Goal: Task Accomplishment & Management: Manage account settings

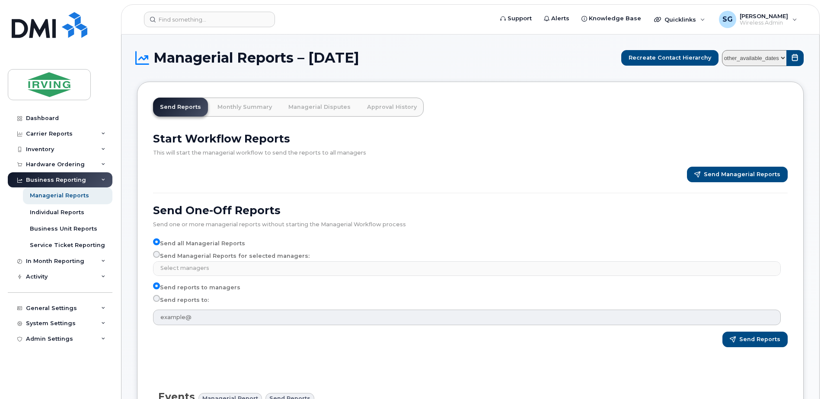
select select
drag, startPoint x: 234, startPoint y: 107, endPoint x: 260, endPoint y: 100, distance: 27.0
click at [234, 107] on link "Monthly Summary" at bounding box center [245, 107] width 68 height 19
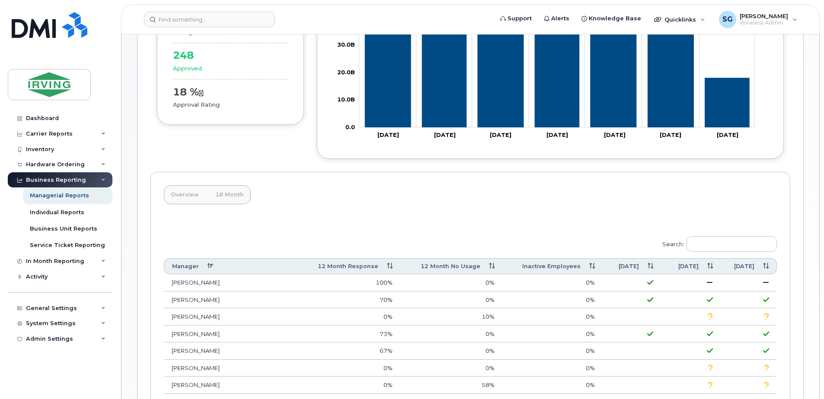
scroll to position [173, 0]
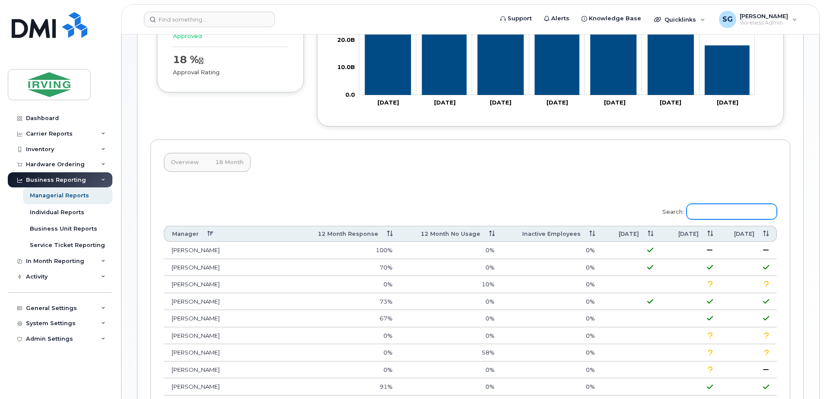
click at [749, 215] on input "Search:" at bounding box center [732, 212] width 90 height 16
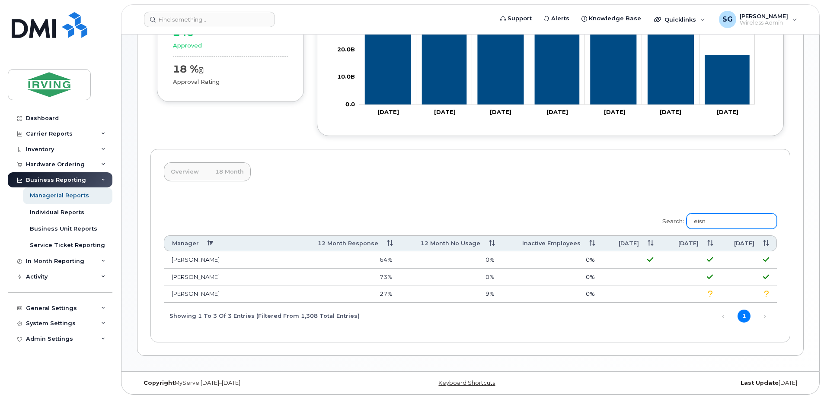
scroll to position [147, 0]
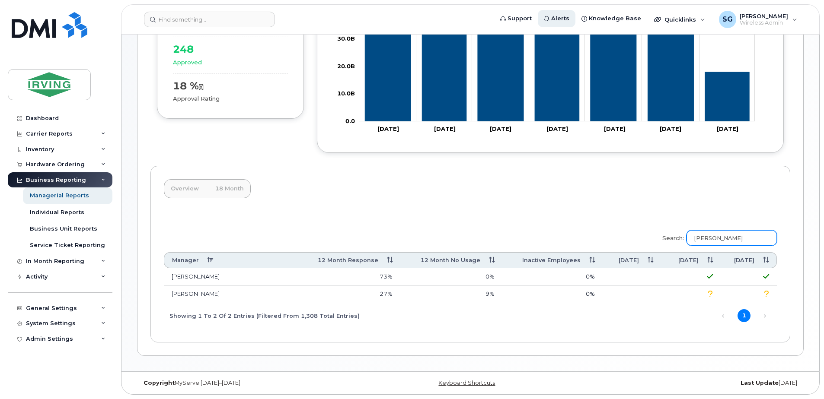
type input "eisner"
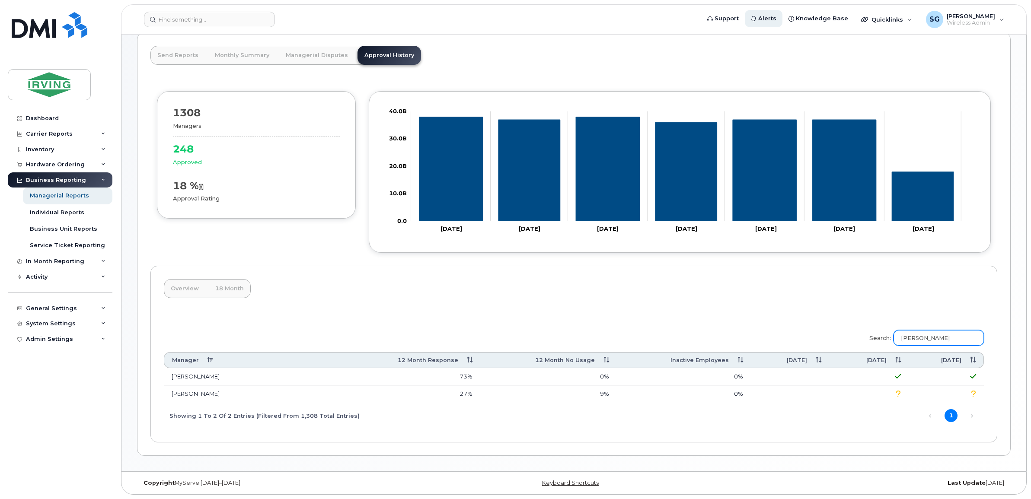
scroll to position [46, 0]
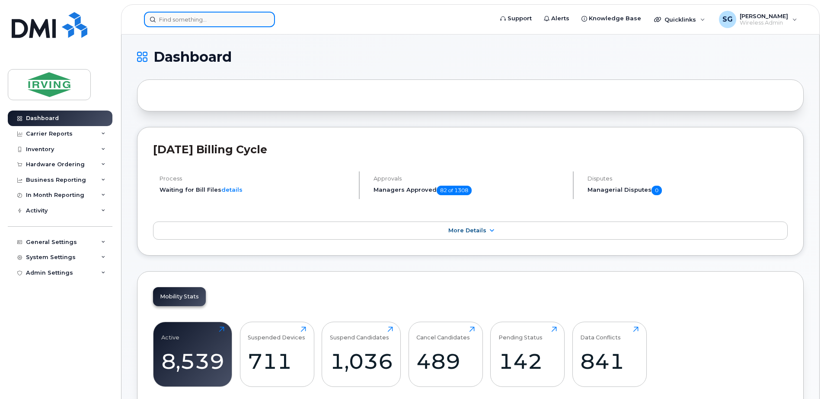
click at [194, 25] on input at bounding box center [209, 20] width 131 height 16
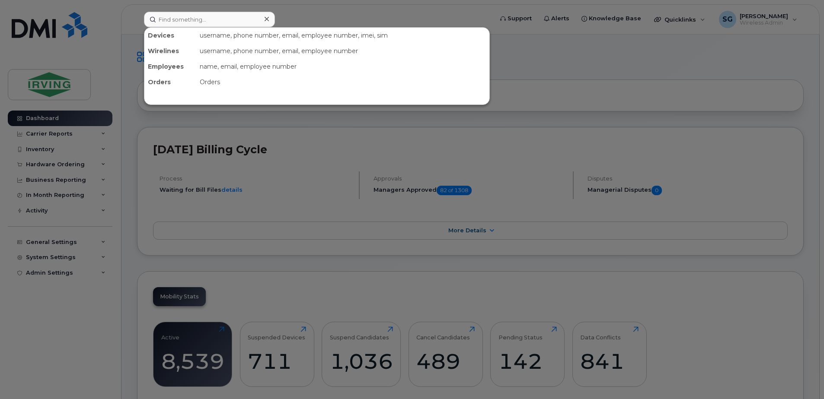
click at [596, 95] on div at bounding box center [412, 199] width 824 height 399
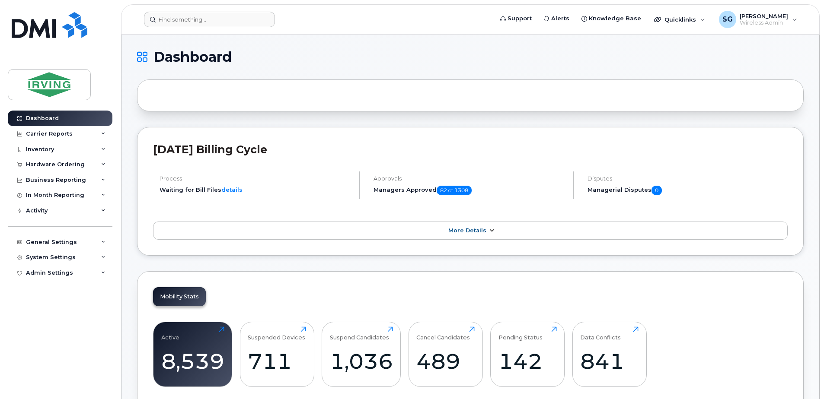
click at [492, 226] on link "More Details" at bounding box center [470, 231] width 635 height 18
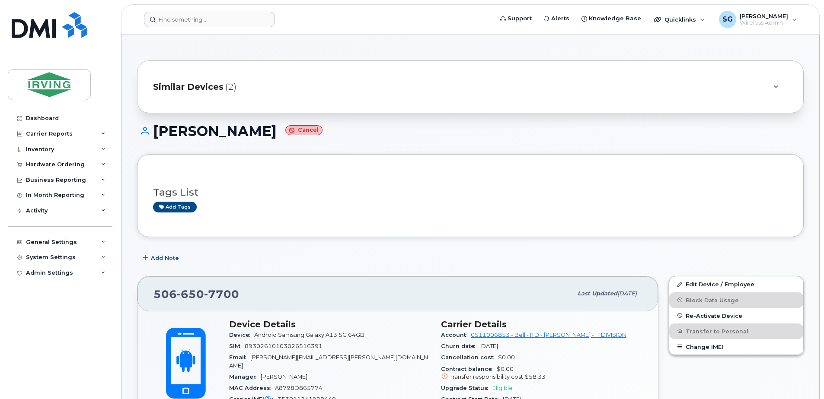
scroll to position [520, 0]
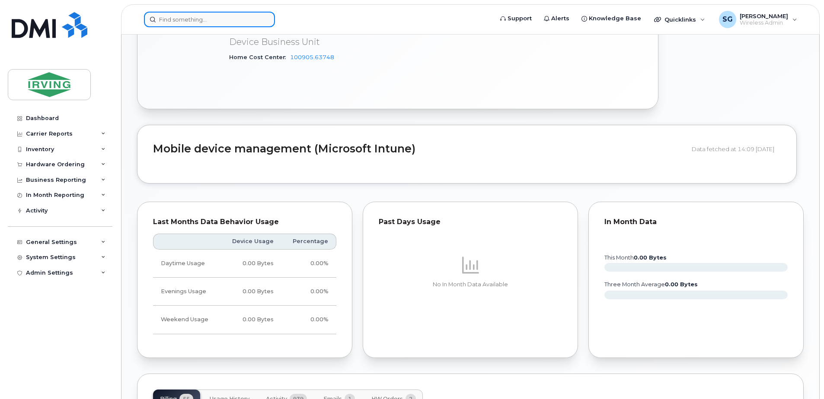
click at [197, 20] on input at bounding box center [209, 20] width 131 height 16
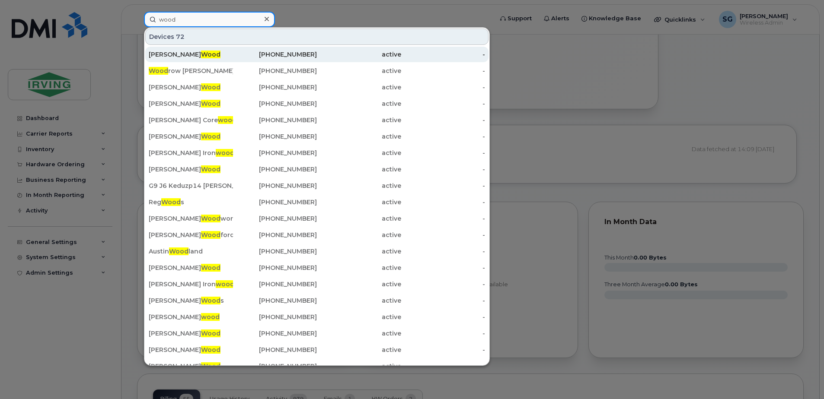
type input "wood"
click at [201, 54] on span "Wood" at bounding box center [210, 55] width 19 height 8
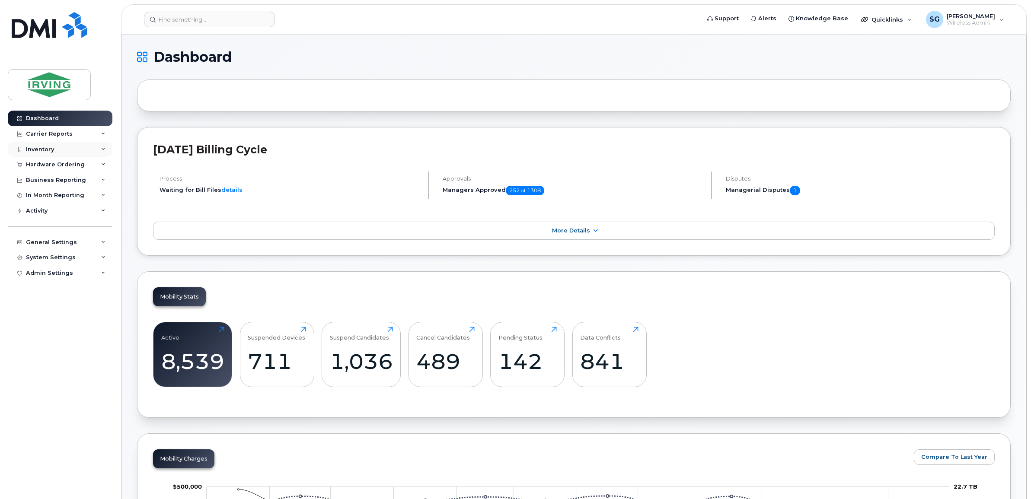
click at [79, 151] on div "Inventory" at bounding box center [60, 150] width 105 height 16
click at [597, 234] on link "More Details" at bounding box center [574, 231] width 842 height 18
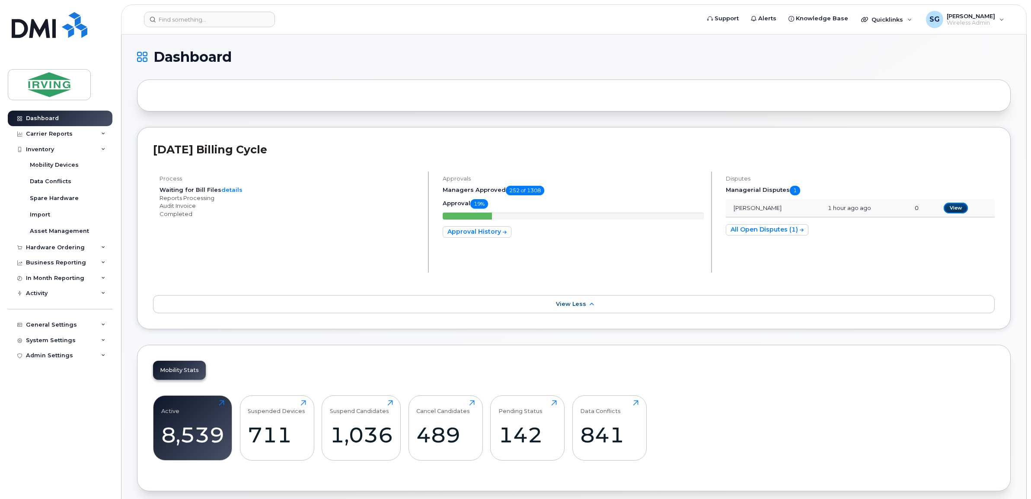
drag, startPoint x: 955, startPoint y: 209, endPoint x: 935, endPoint y: 214, distance: 21.4
click at [824, 209] on link "View" at bounding box center [956, 208] width 24 height 11
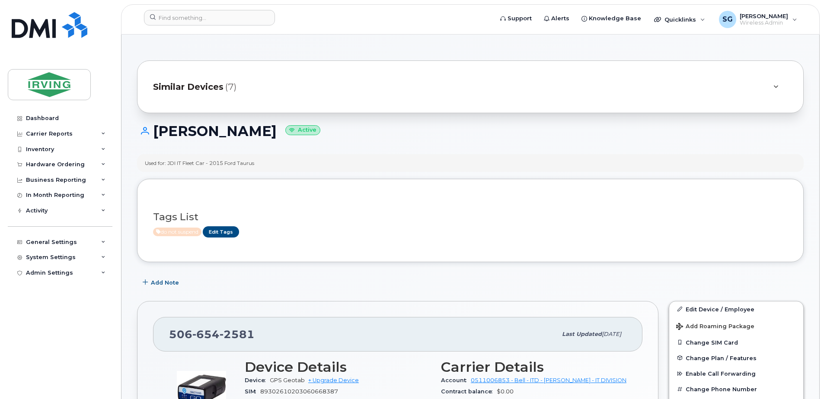
click at [772, 92] on div at bounding box center [775, 87] width 24 height 21
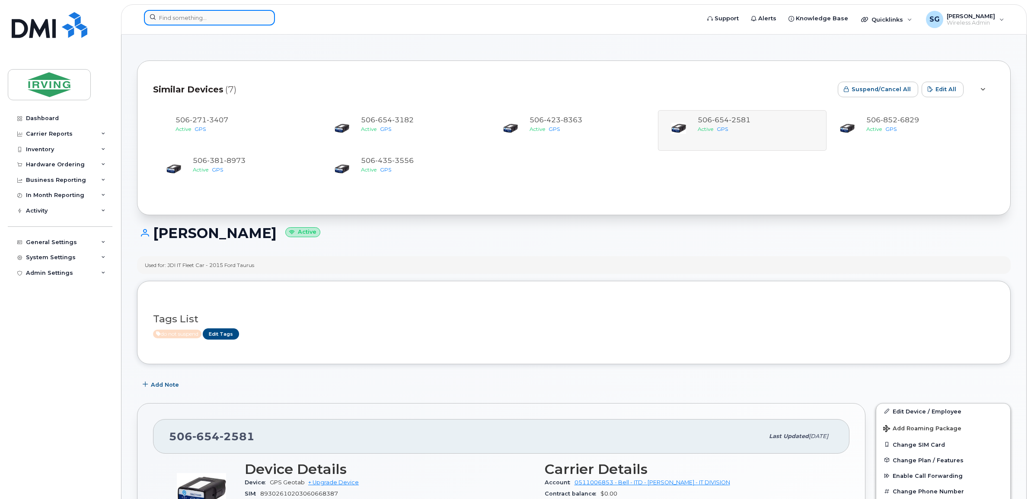
click at [204, 22] on input at bounding box center [209, 18] width 131 height 16
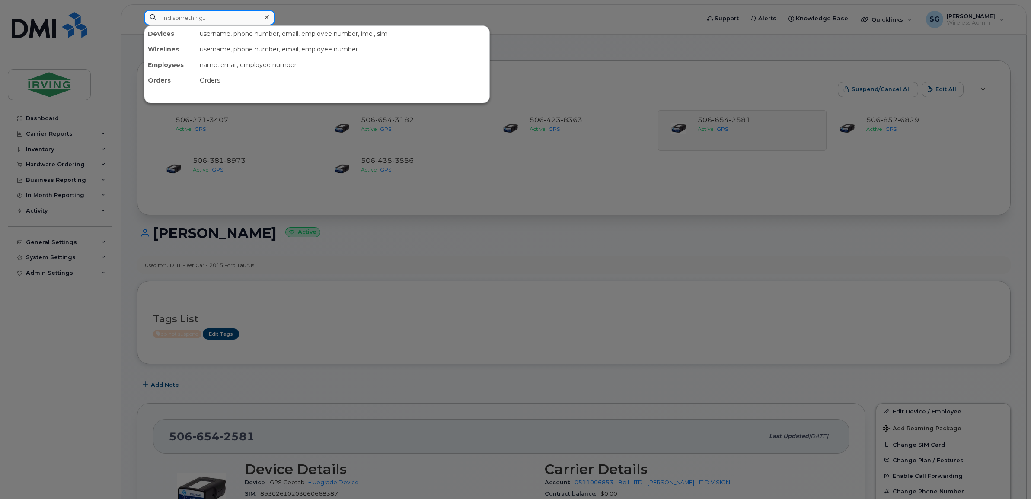
paste input "5068742968"
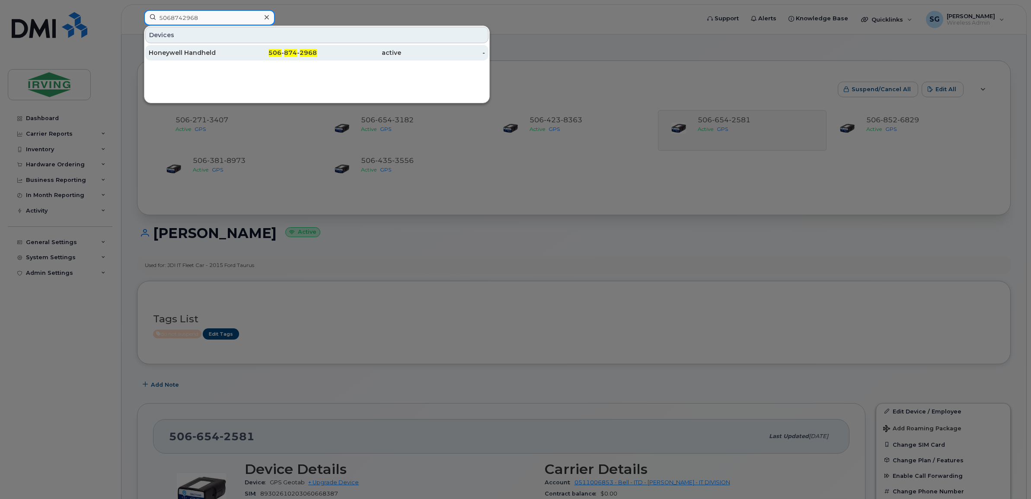
type input "5068742968"
drag, startPoint x: 186, startPoint y: 48, endPoint x: 206, endPoint y: 61, distance: 23.7
click at [186, 48] on div "Honeywell Handheld" at bounding box center [191, 53] width 84 height 16
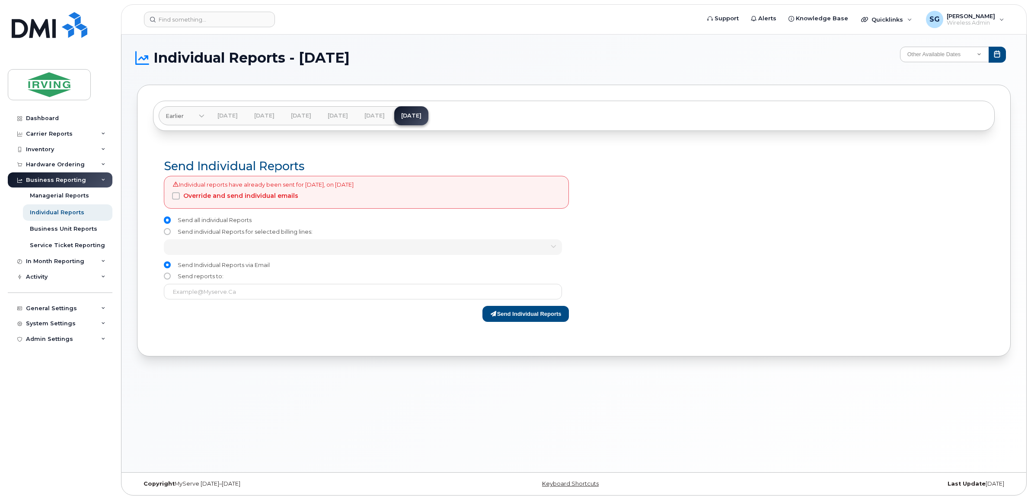
scroll to position [4, 0]
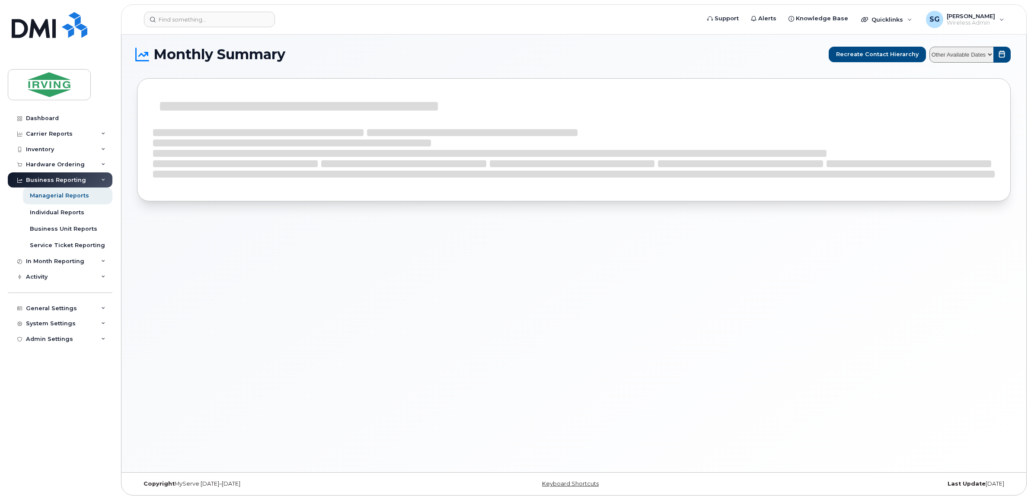
scroll to position [4, 0]
select select
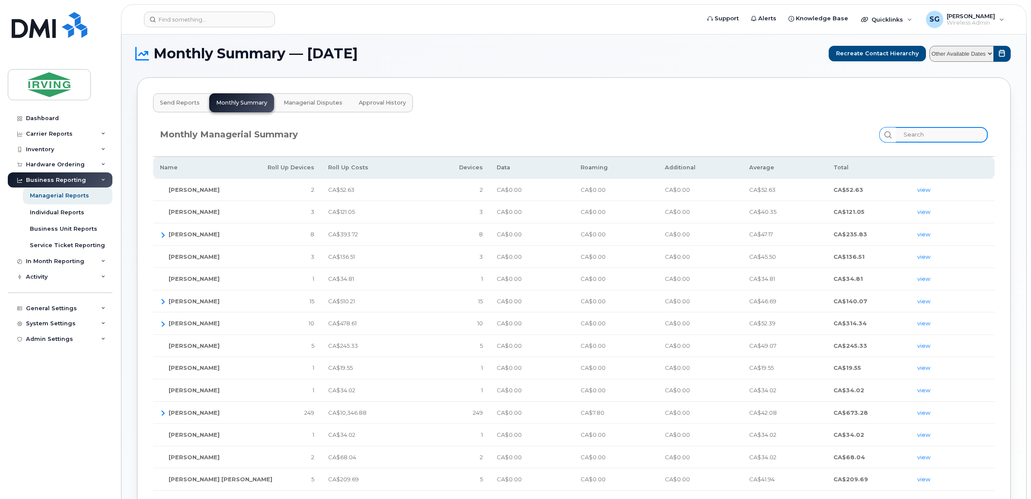
click at [824, 141] on input "search" at bounding box center [942, 135] width 92 height 16
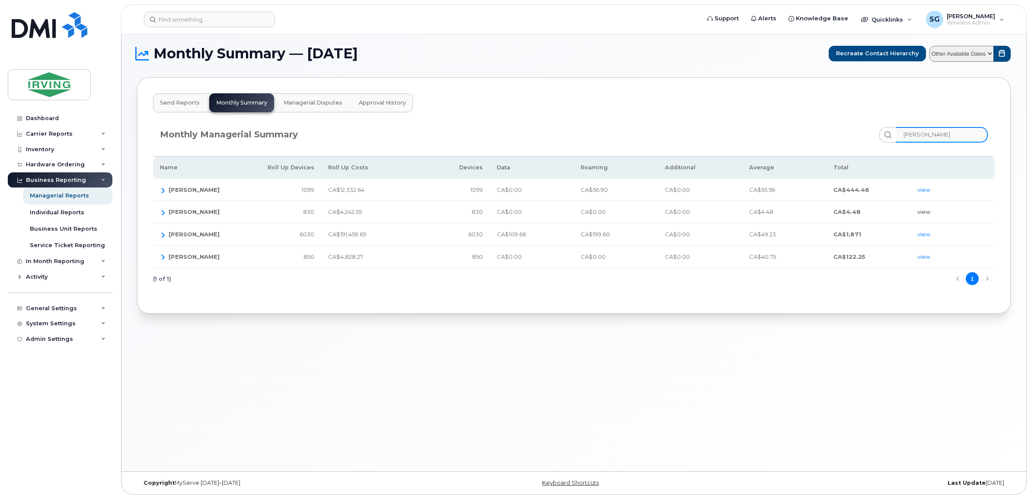
type input "[PERSON_NAME]"
click at [824, 213] on link "view" at bounding box center [923, 211] width 13 height 7
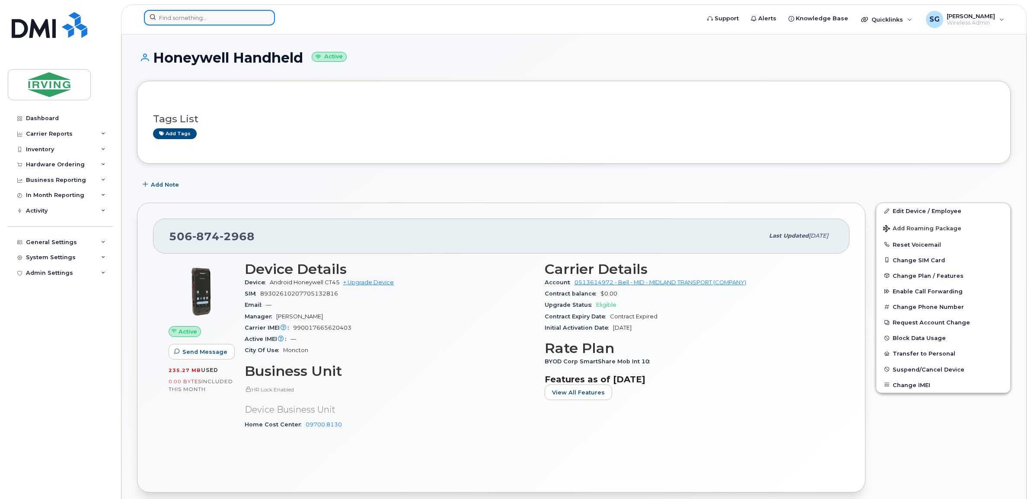
click at [185, 16] on input at bounding box center [209, 18] width 131 height 16
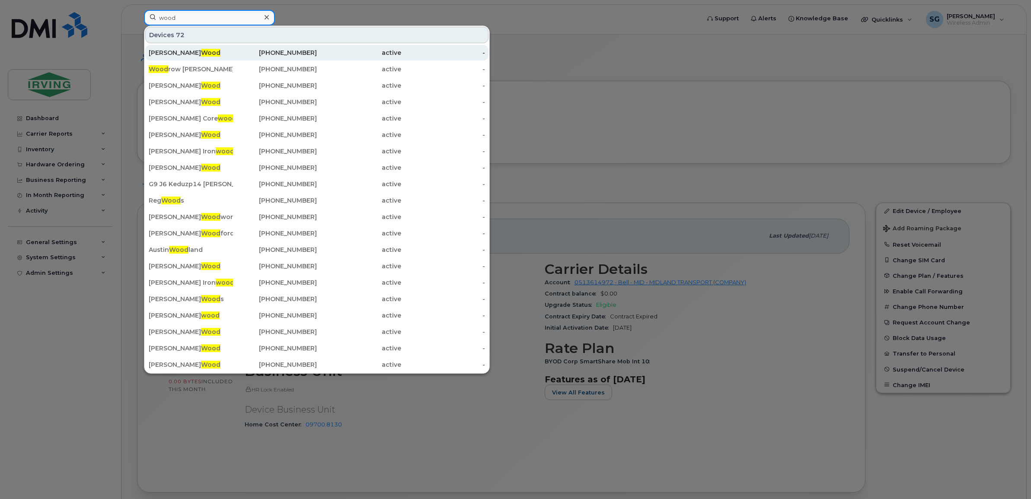
type input "wood"
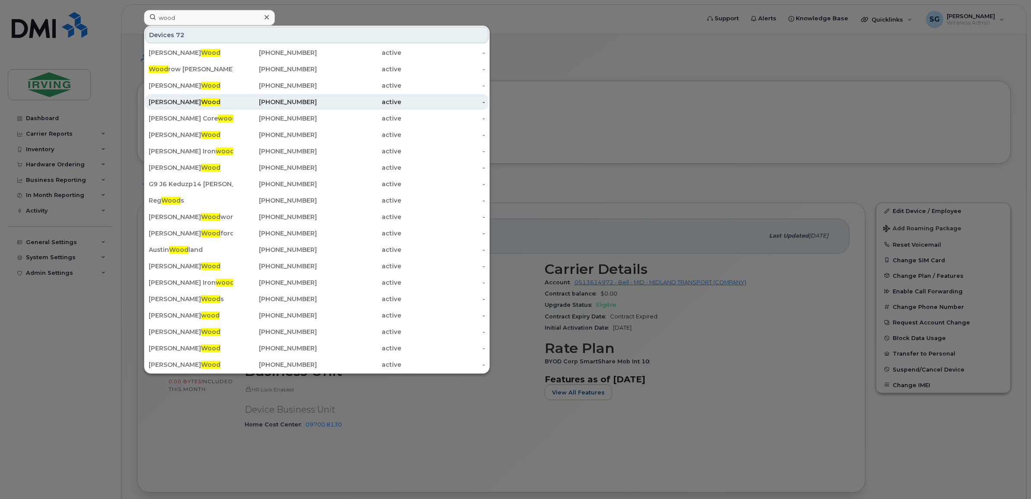
drag, startPoint x: 179, startPoint y: 55, endPoint x: 289, endPoint y: 104, distance: 120.8
click at [201, 55] on span "Wood" at bounding box center [210, 53] width 19 height 8
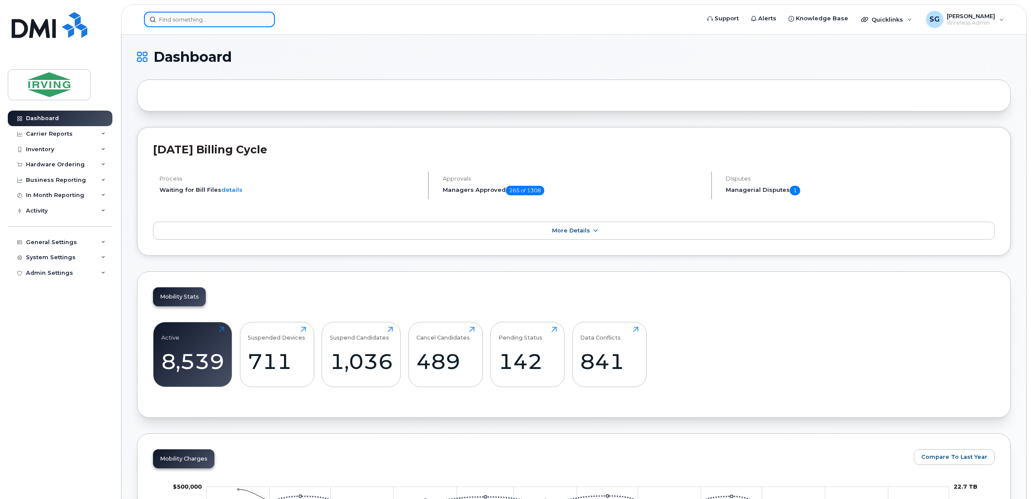
click at [199, 20] on input at bounding box center [209, 20] width 131 height 16
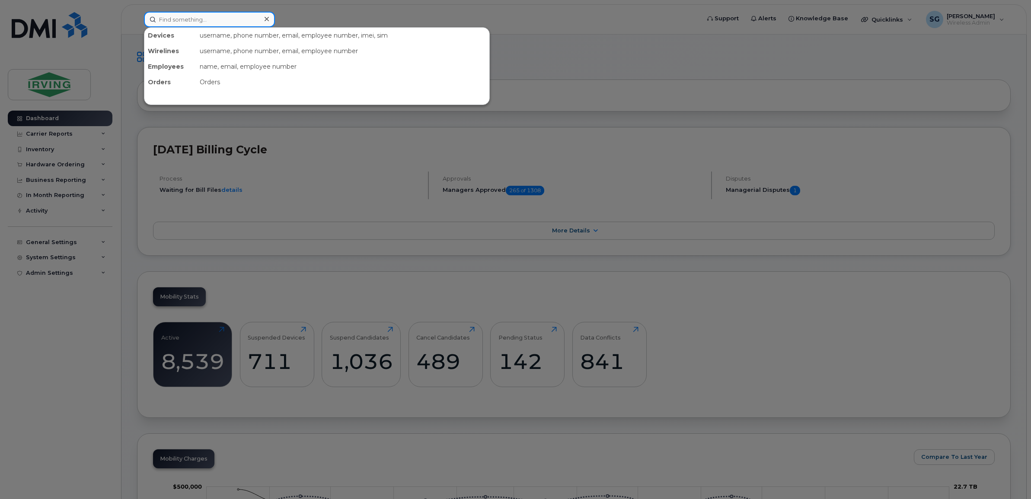
paste input "5063818973"
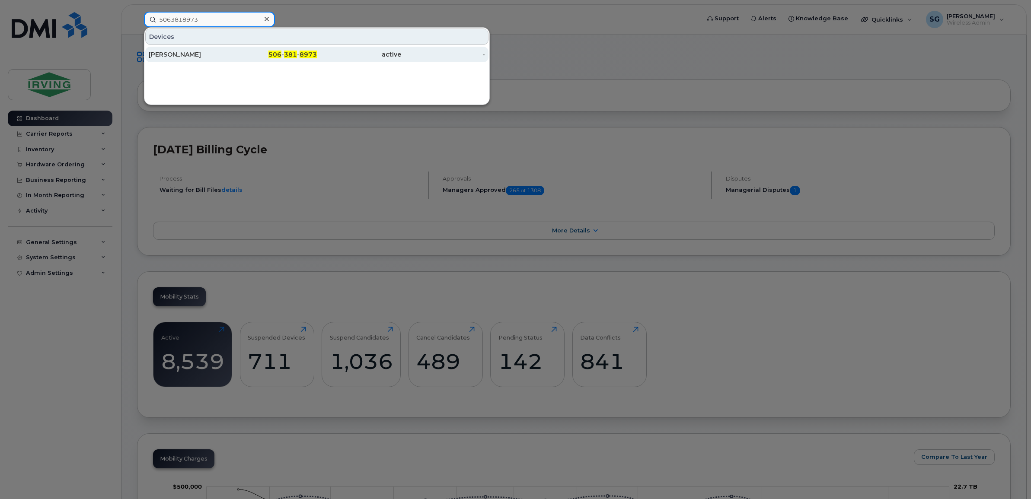
type input "5063818973"
click at [171, 59] on div "[PERSON_NAME]" at bounding box center [191, 55] width 84 height 16
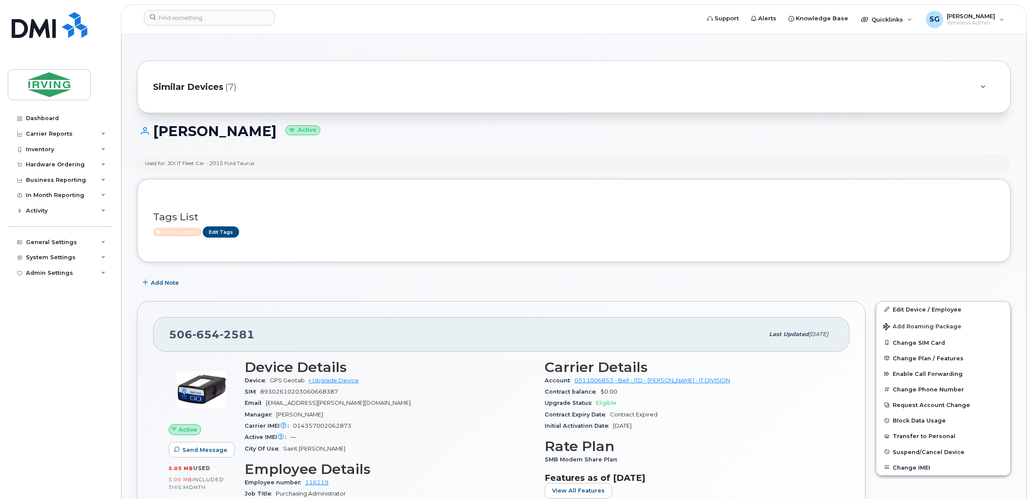
click at [221, 100] on div "Similar Devices (7)" at bounding box center [574, 87] width 874 height 53
click at [220, 93] on span "Similar Devices" at bounding box center [188, 87] width 70 height 13
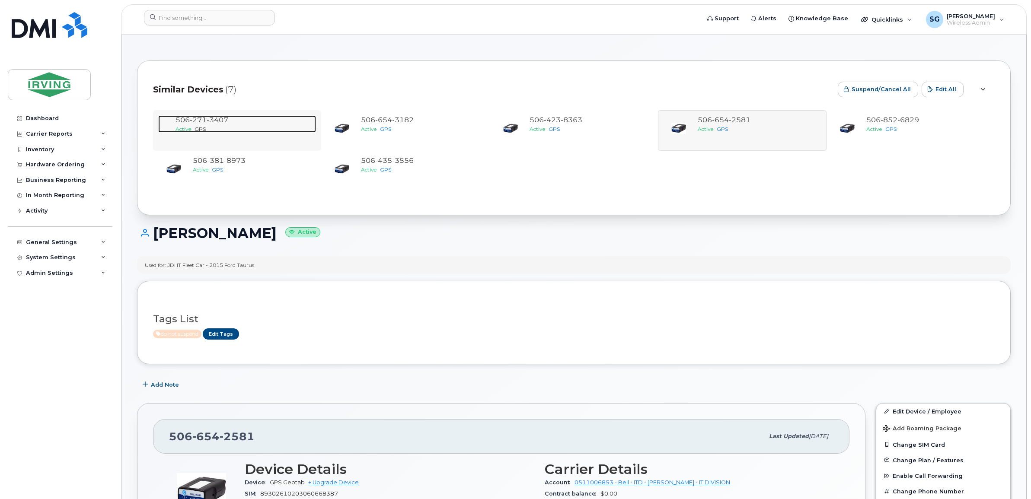
click at [209, 119] on span "3407" at bounding box center [218, 120] width 22 height 8
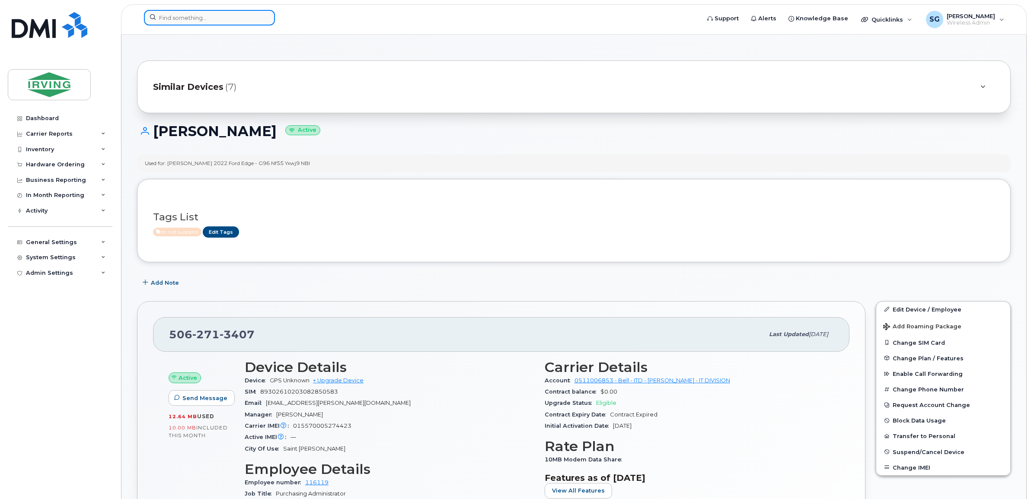
click at [192, 14] on input at bounding box center [209, 18] width 131 height 16
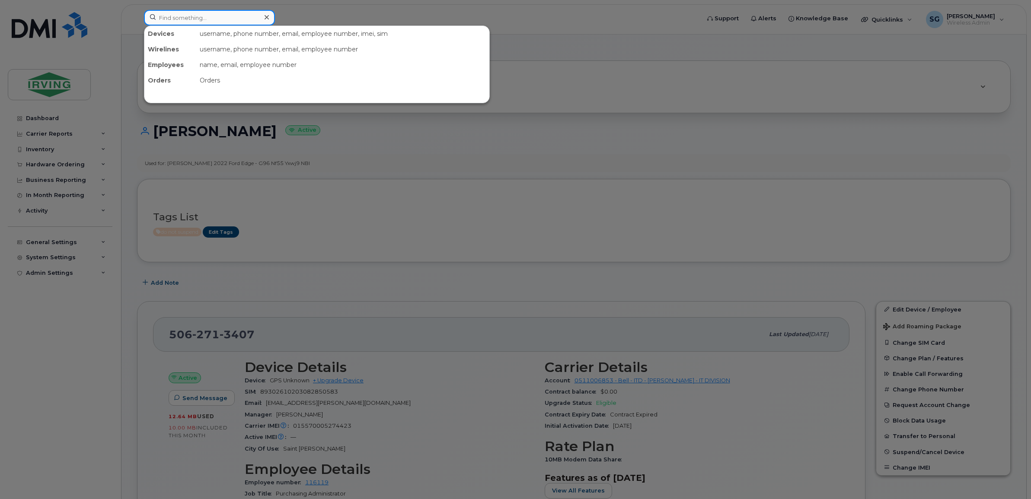
paste input "5062713407"
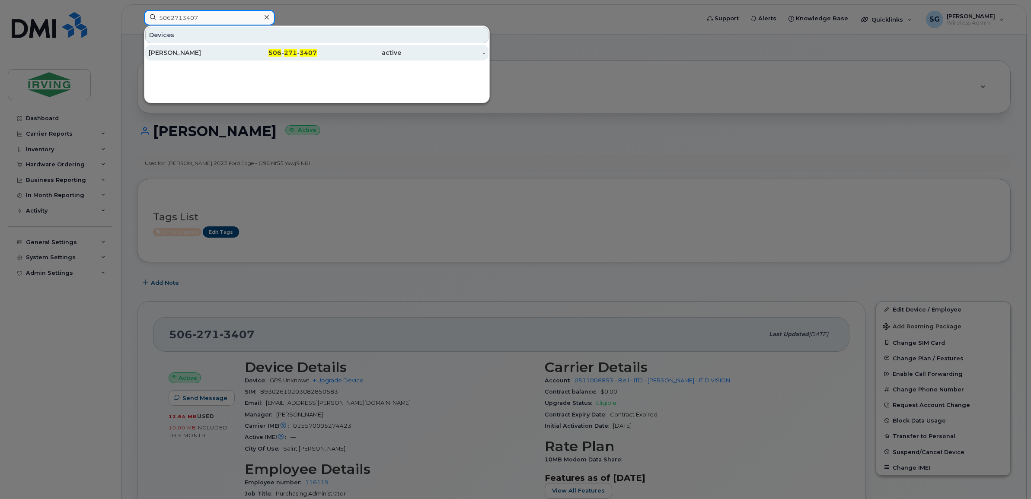
type input "5062713407"
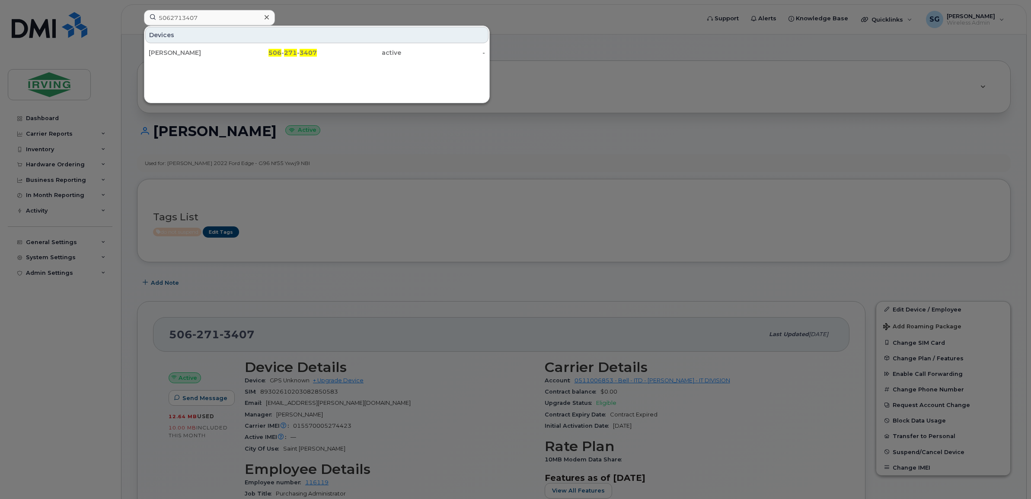
drag, startPoint x: 184, startPoint y: 51, endPoint x: 353, endPoint y: 109, distance: 178.7
click at [184, 51] on div "[PERSON_NAME]" at bounding box center [191, 52] width 84 height 9
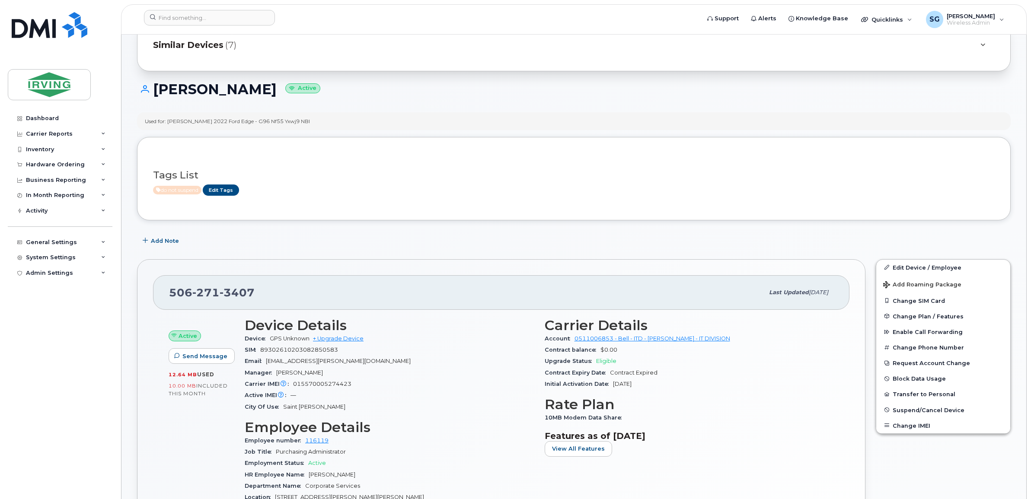
scroll to position [54, 0]
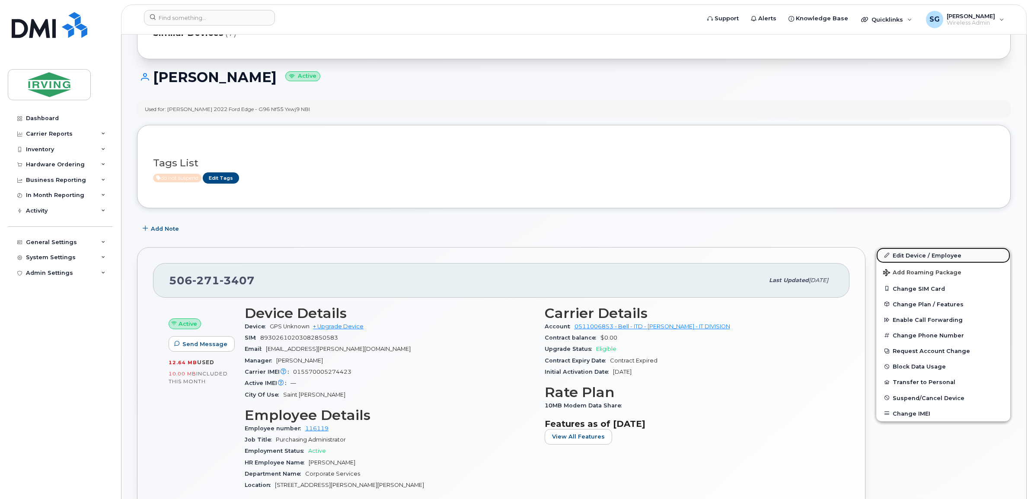
drag, startPoint x: 941, startPoint y: 253, endPoint x: 910, endPoint y: 253, distance: 30.3
click at [941, 253] on link "Edit Device / Employee" at bounding box center [943, 256] width 134 height 16
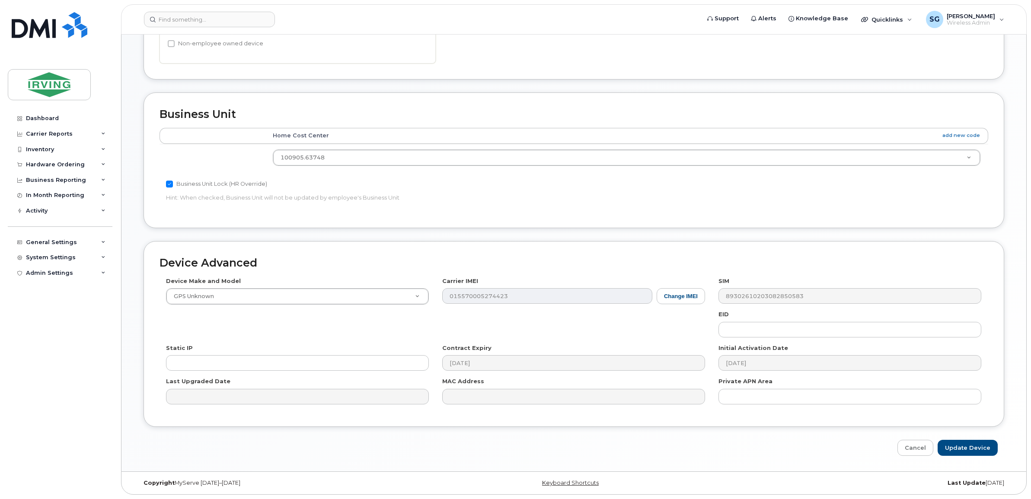
scroll to position [314, 0]
click at [923, 450] on link "Cancel" at bounding box center [916, 448] width 36 height 16
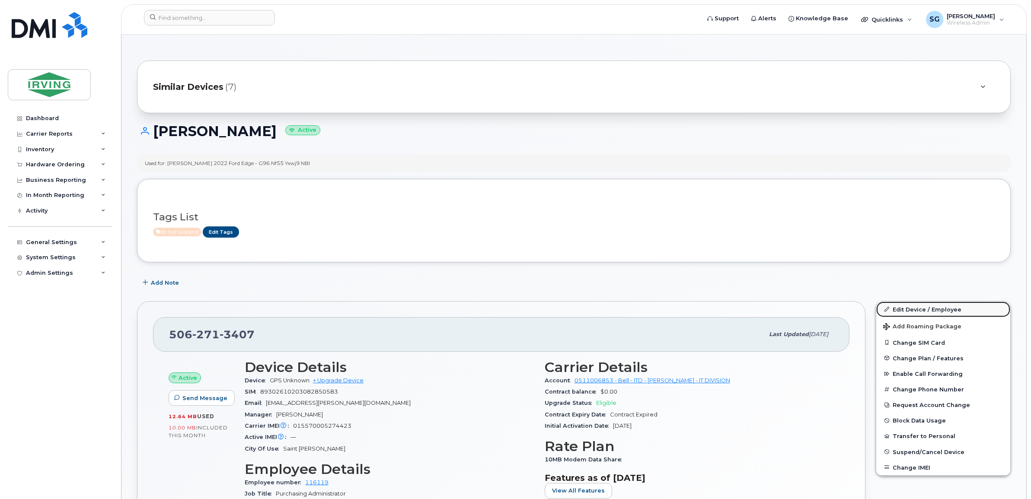
click at [902, 306] on link "Edit Device / Employee" at bounding box center [943, 310] width 134 height 16
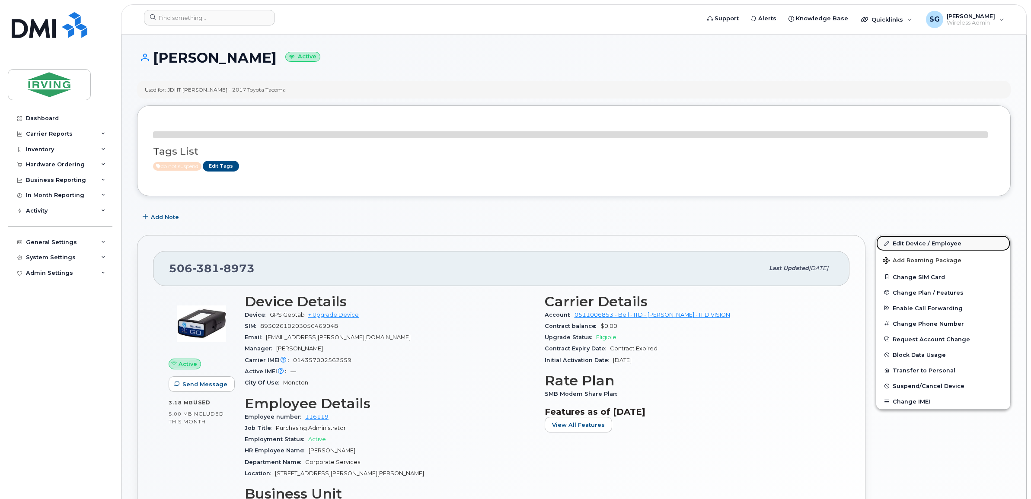
click at [898, 243] on link "Edit Device / Employee" at bounding box center [943, 244] width 134 height 16
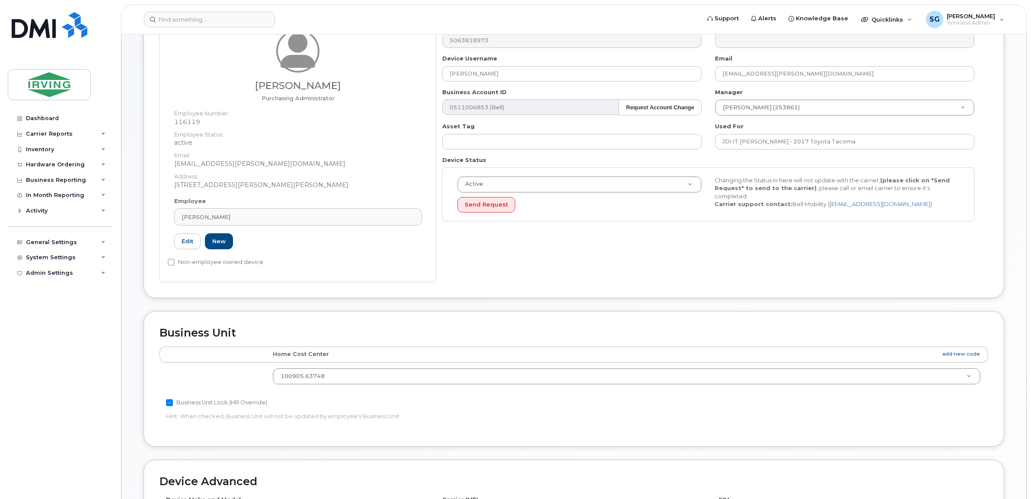
scroll to position [216, 0]
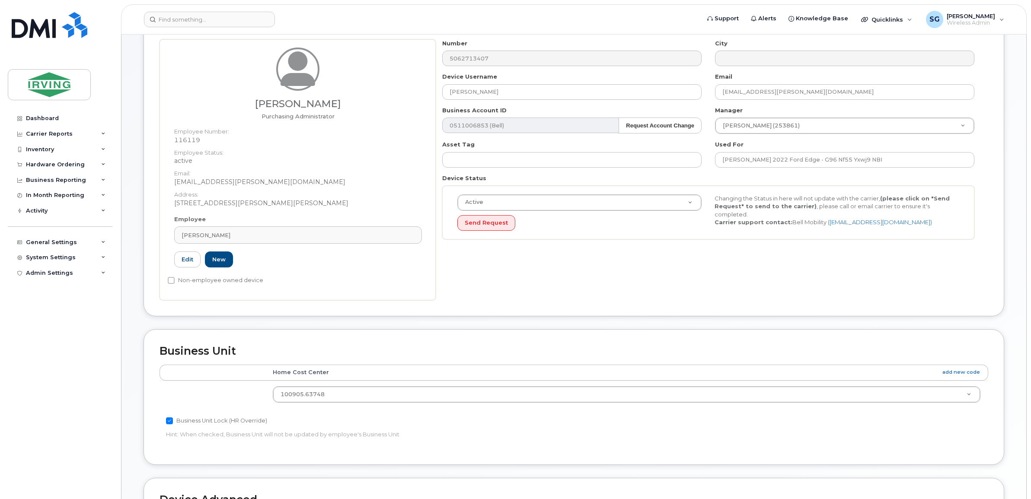
scroll to position [162, 0]
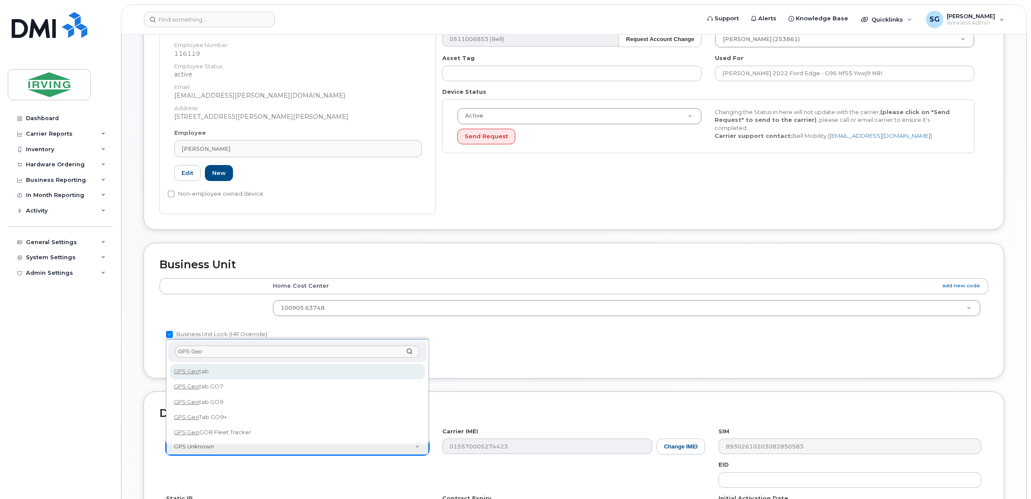
type input "GPS Geo"
select select "2725"
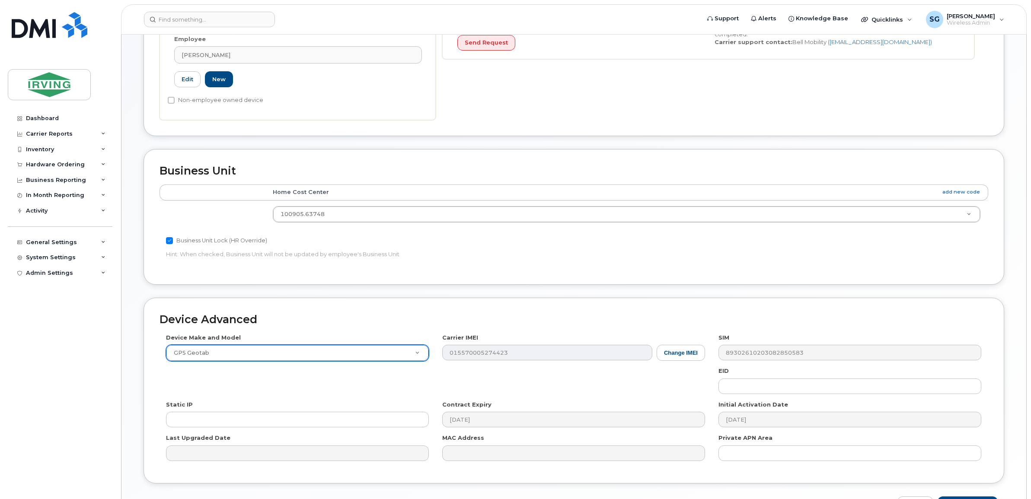
scroll to position [314, 0]
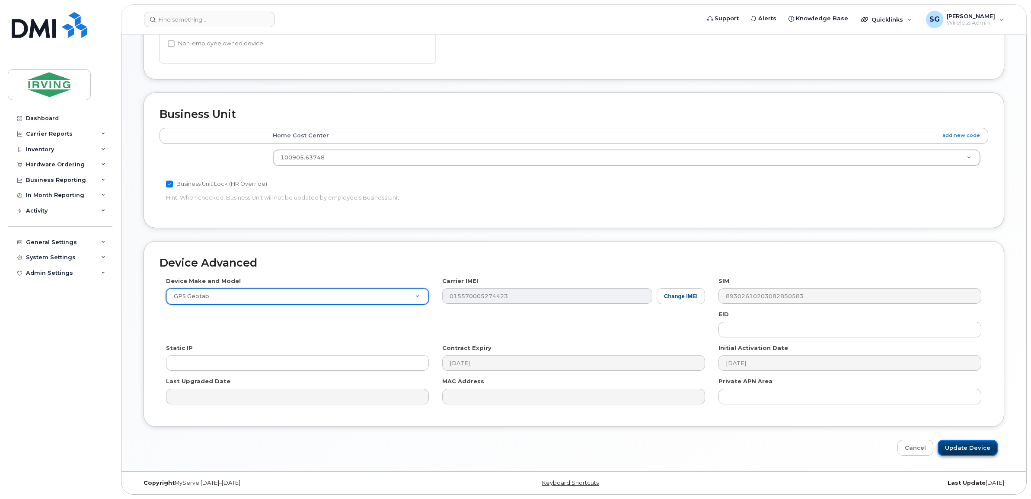
click at [968, 447] on input "Update Device" at bounding box center [968, 448] width 60 height 16
type input "Saving..."
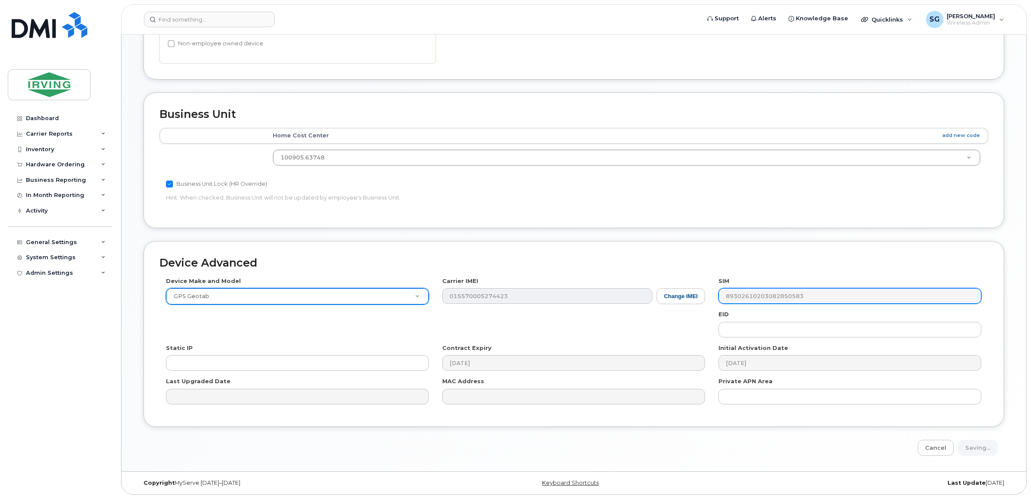
scroll to position [228, 0]
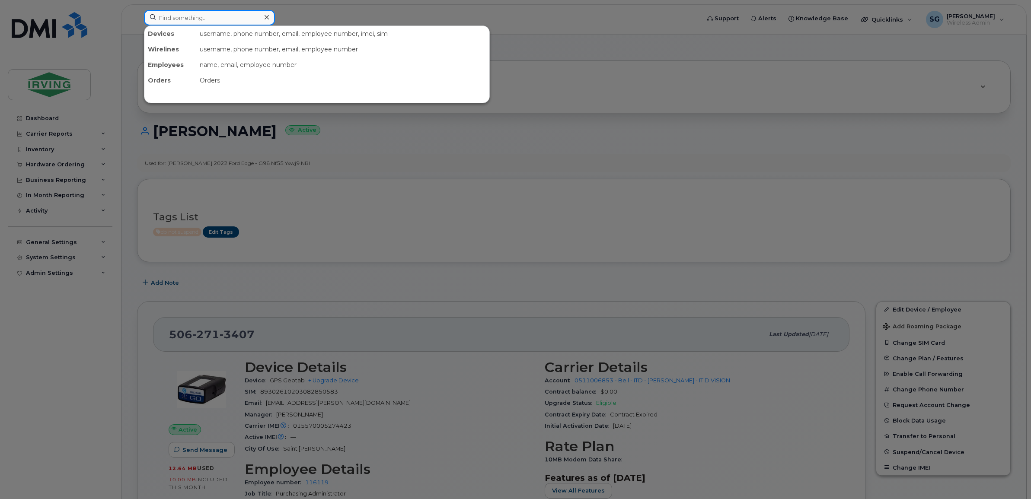
click at [239, 22] on input at bounding box center [209, 18] width 131 height 16
paste input "5062699986"
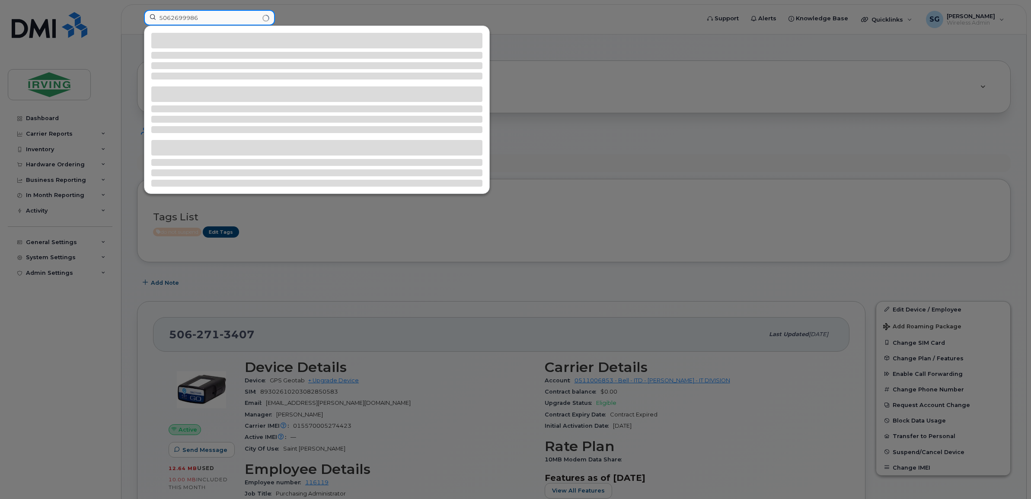
type input "5062699986"
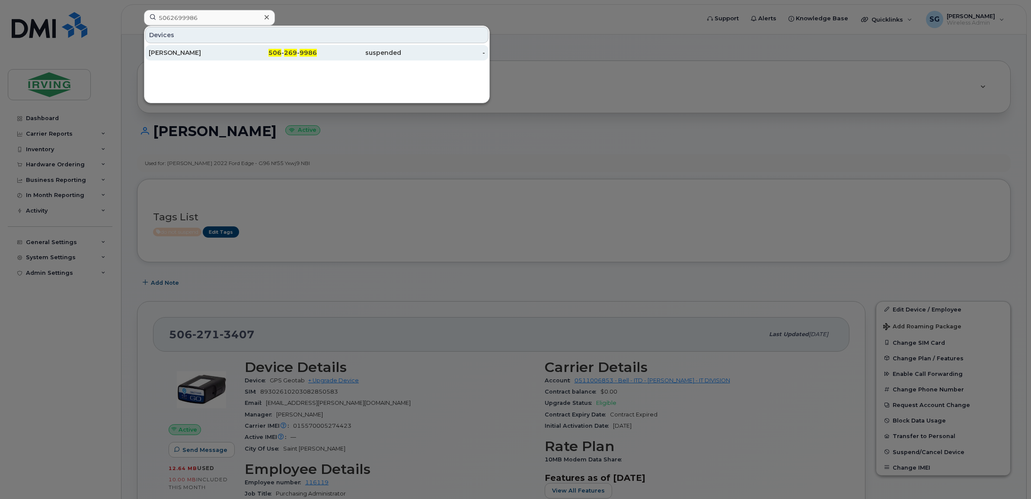
click at [196, 53] on div "Chris Vincent" at bounding box center [191, 52] width 84 height 9
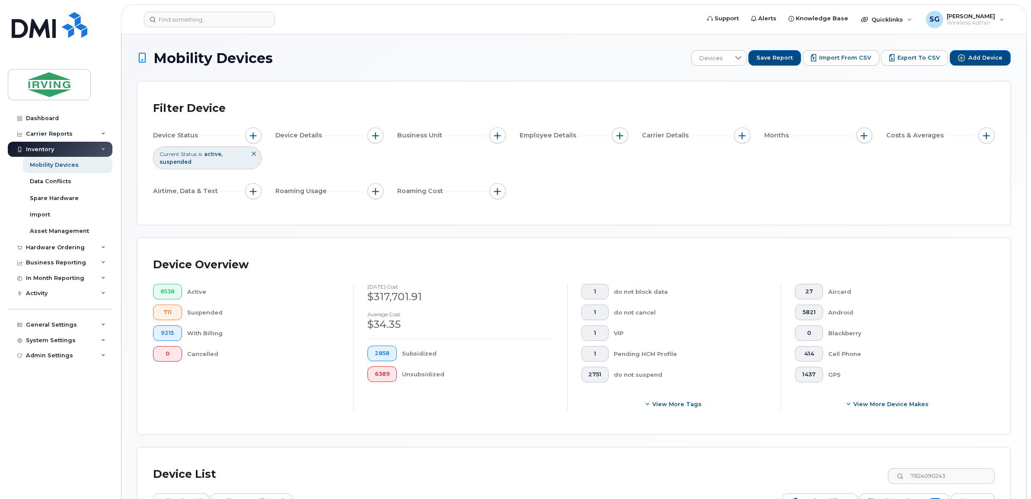
scroll to position [159, 0]
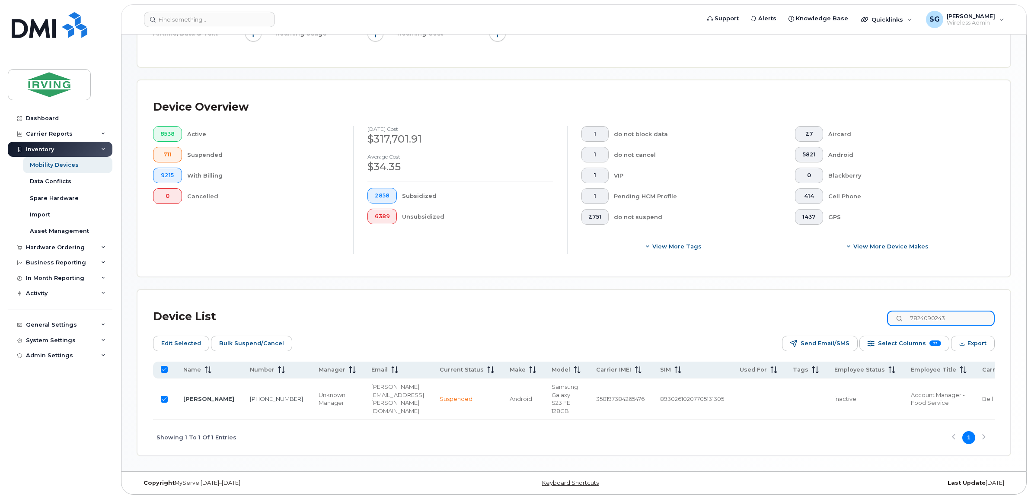
drag, startPoint x: 951, startPoint y: 316, endPoint x: 891, endPoint y: 316, distance: 60.5
click at [891, 316] on div "Device List 7824090243" at bounding box center [574, 317] width 842 height 22
type input "3"
checkbox input "false"
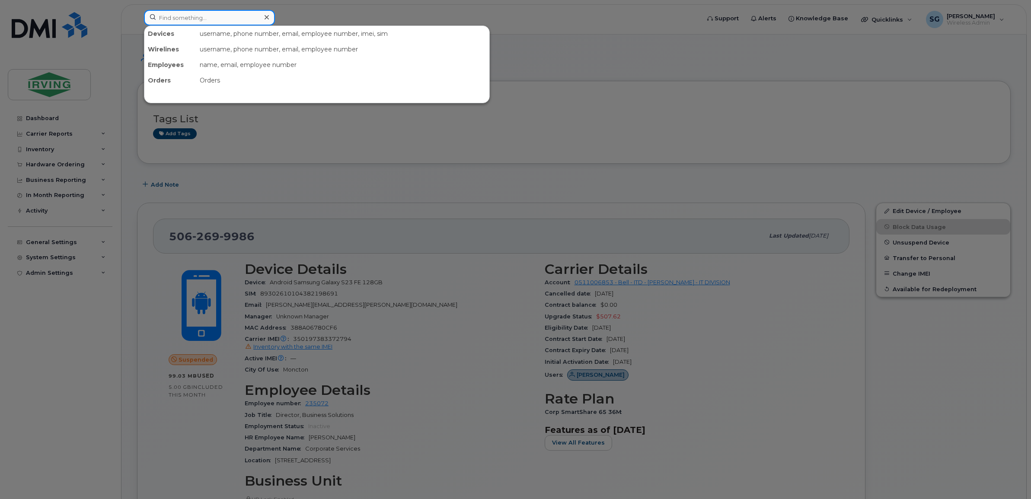
click at [208, 19] on input at bounding box center [209, 18] width 131 height 16
paste input "5068742968"
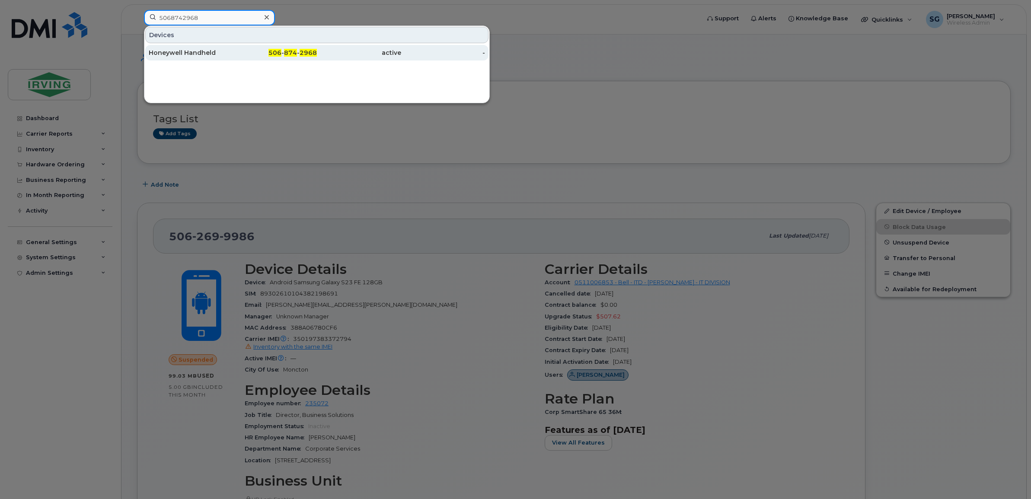
type input "5068742968"
click at [201, 48] on div "Honeywell Handheld" at bounding box center [191, 53] width 84 height 16
